Goal: Find specific page/section: Find specific page/section

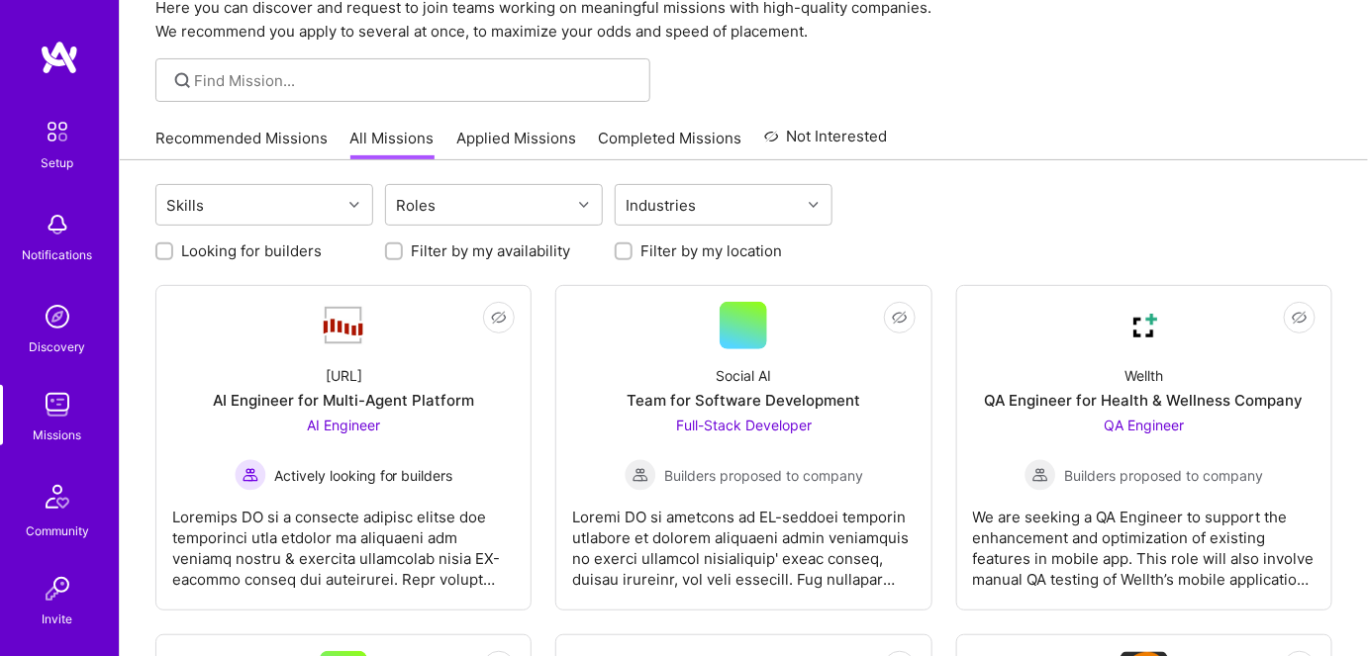
scroll to position [179, 0]
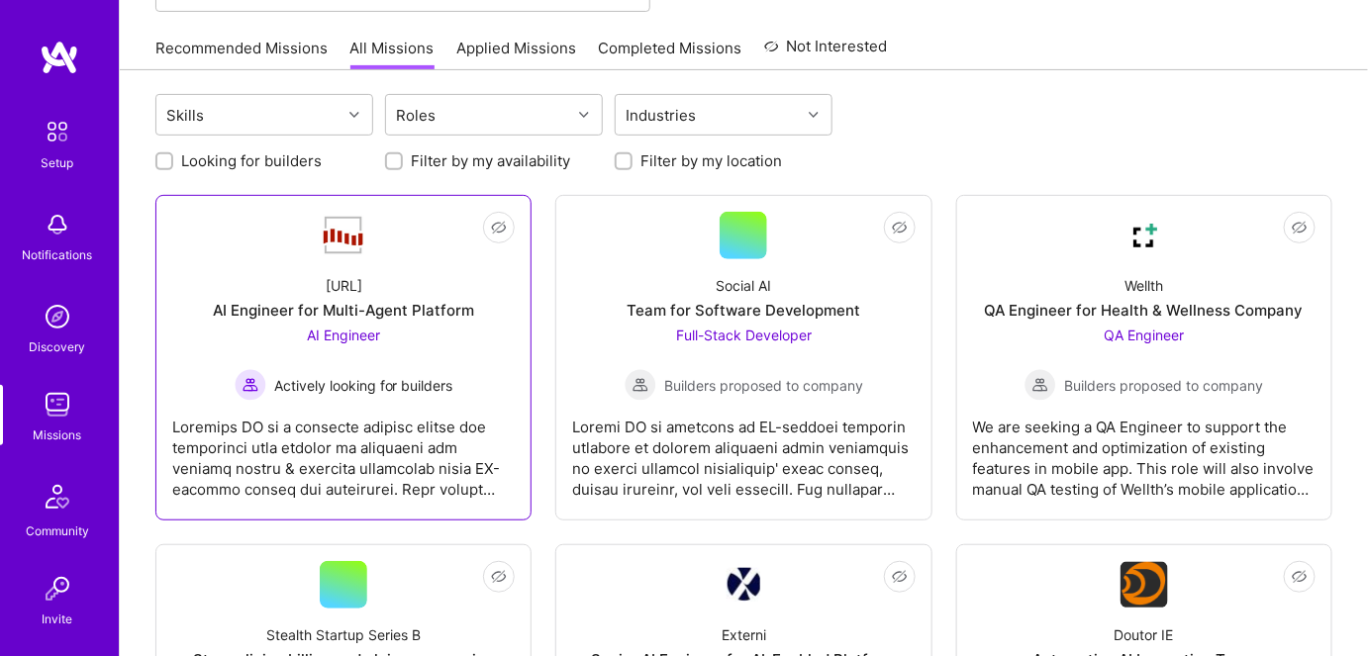
click at [321, 384] on span "Actively looking for builders" at bounding box center [363, 385] width 179 height 21
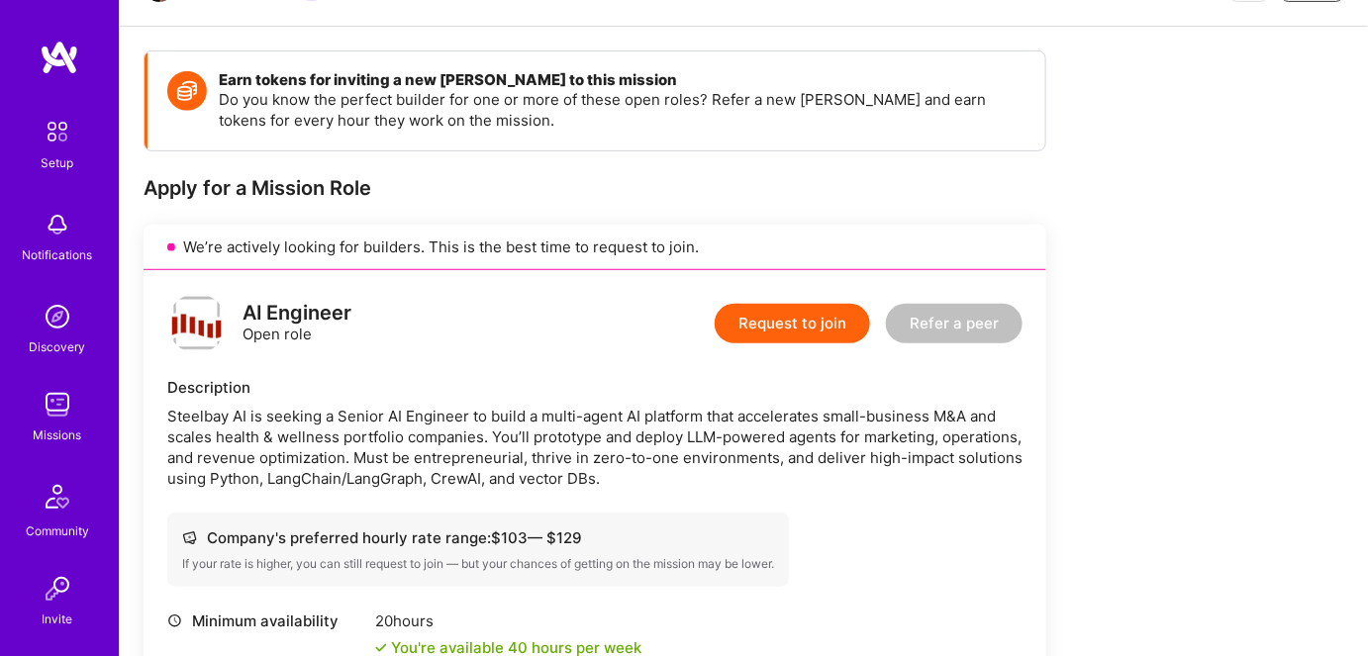
scroll to position [269, 0]
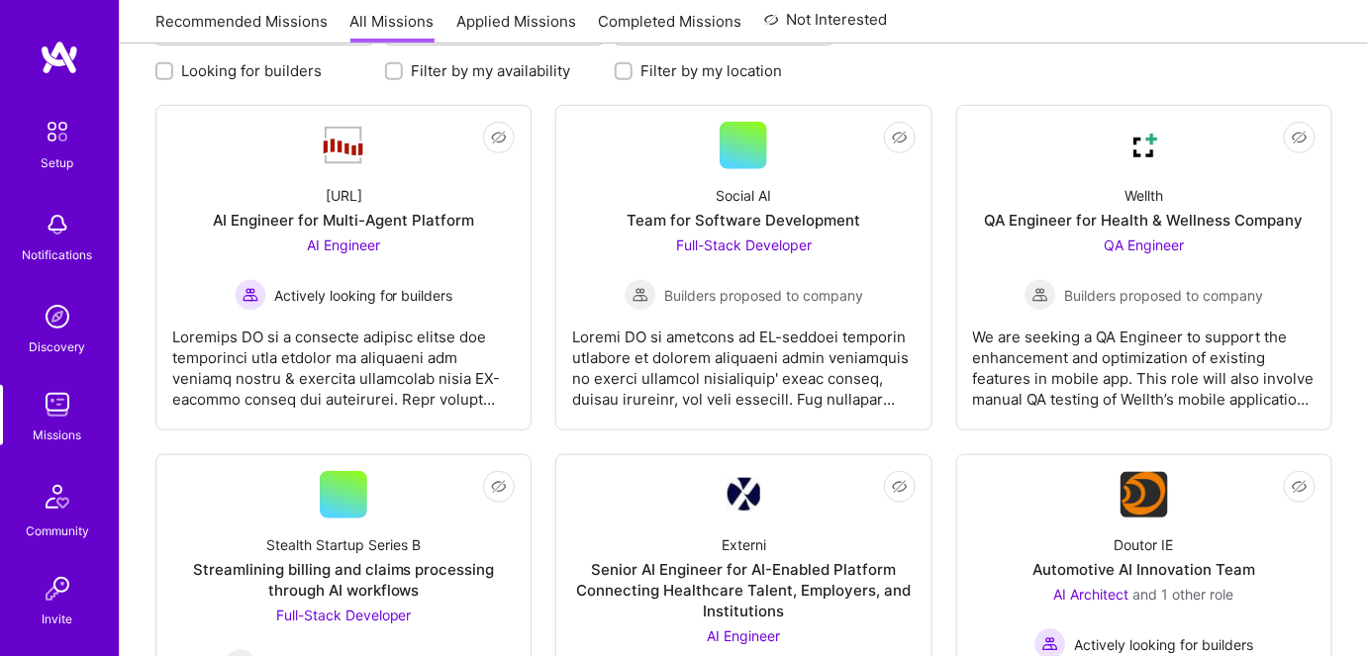
scroll to position [179, 0]
